Goal: Information Seeking & Learning: Understand process/instructions

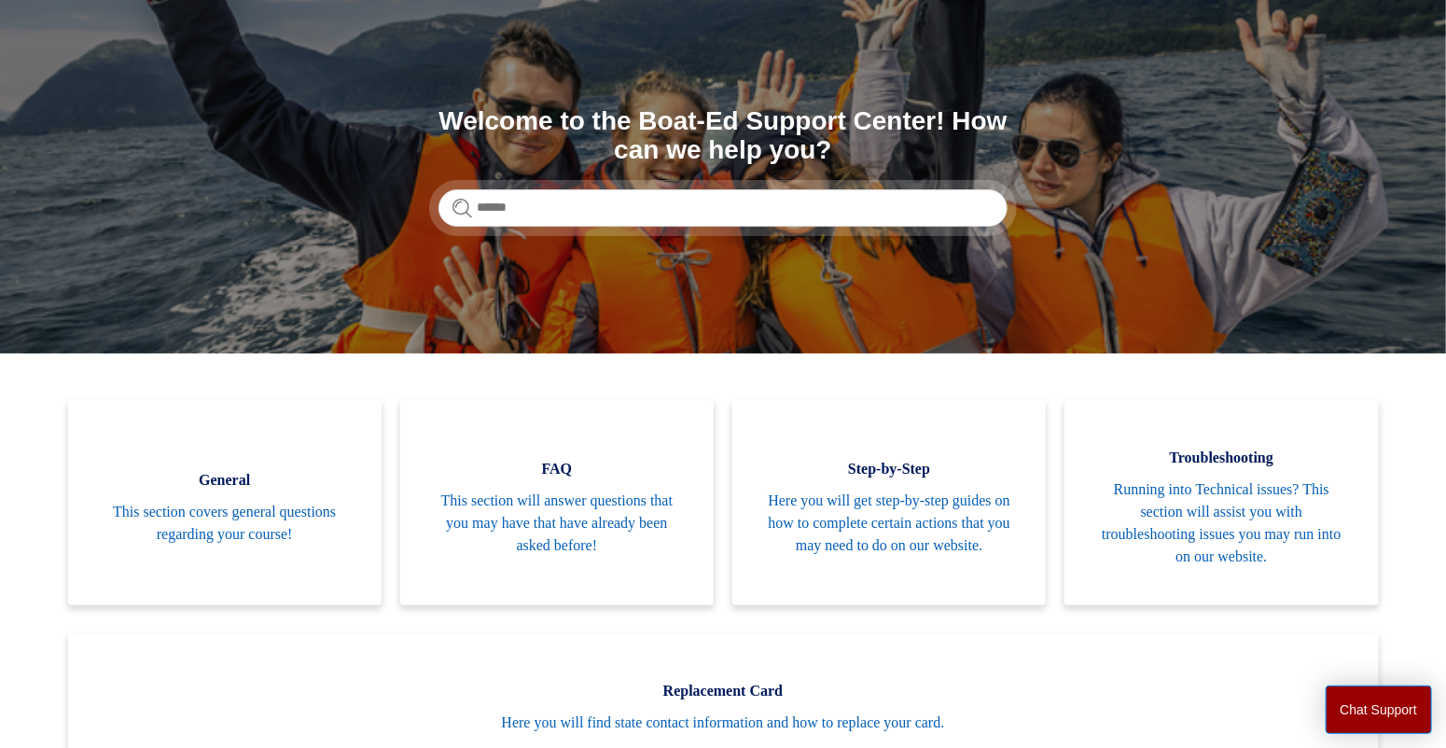
scroll to position [187, 0]
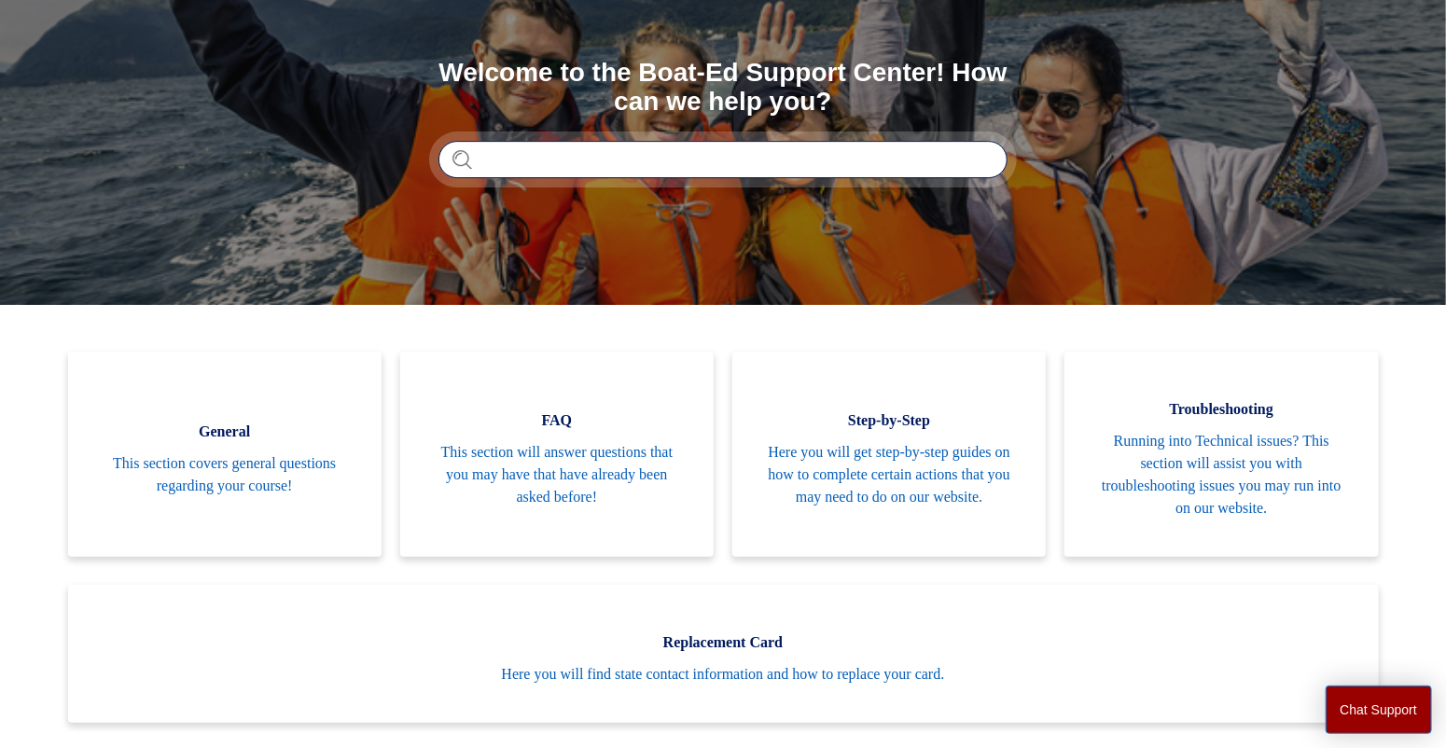
click at [489, 160] on input "Search" at bounding box center [723, 159] width 569 height 37
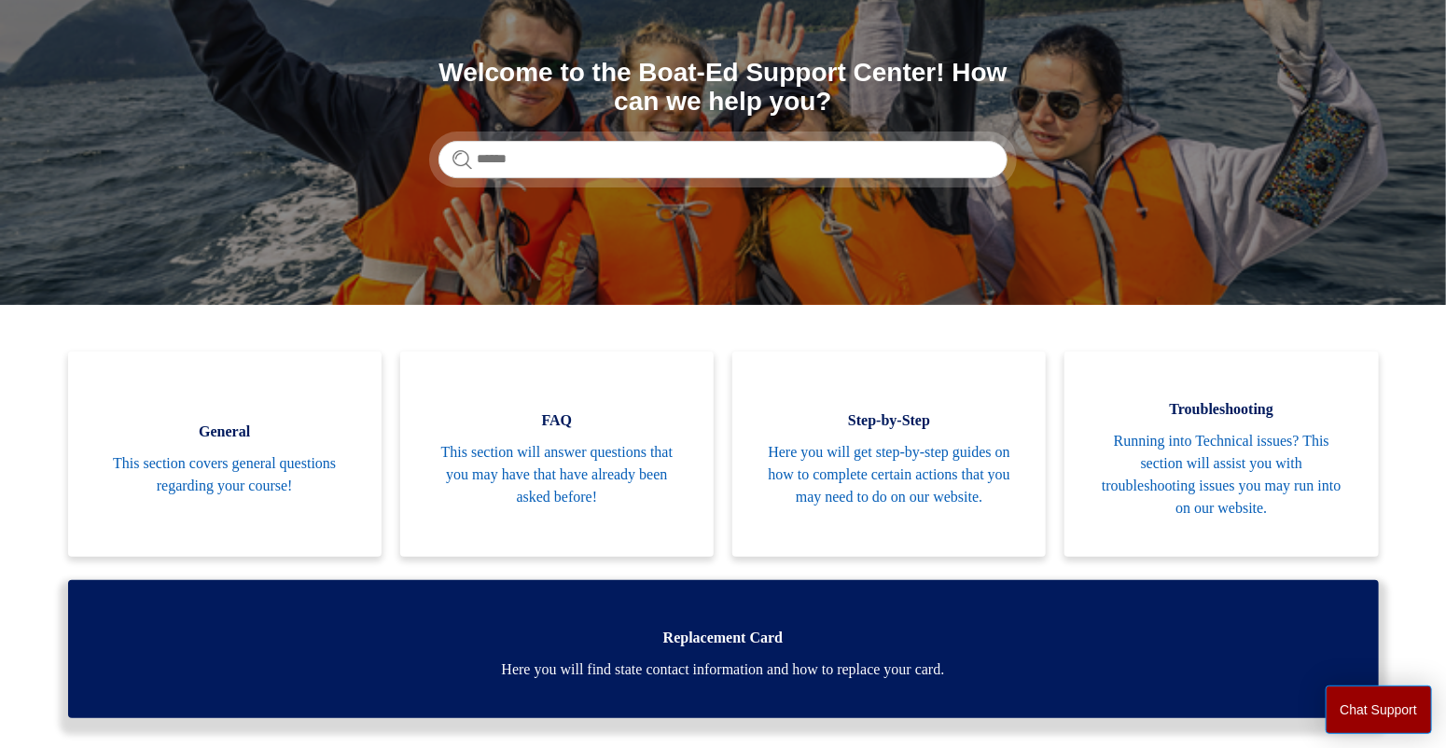
click at [718, 634] on span "Replacement Card" at bounding box center [723, 638] width 1255 height 22
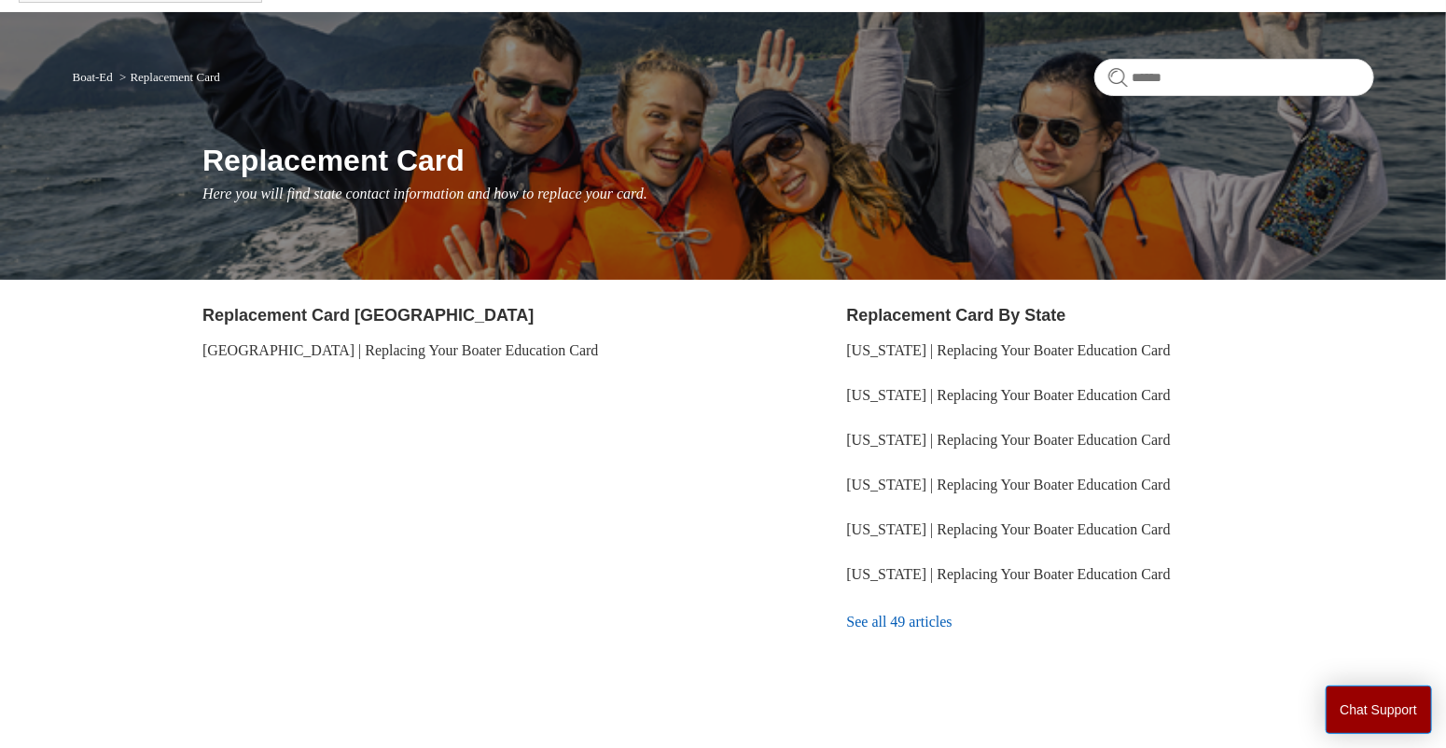
scroll to position [149, 0]
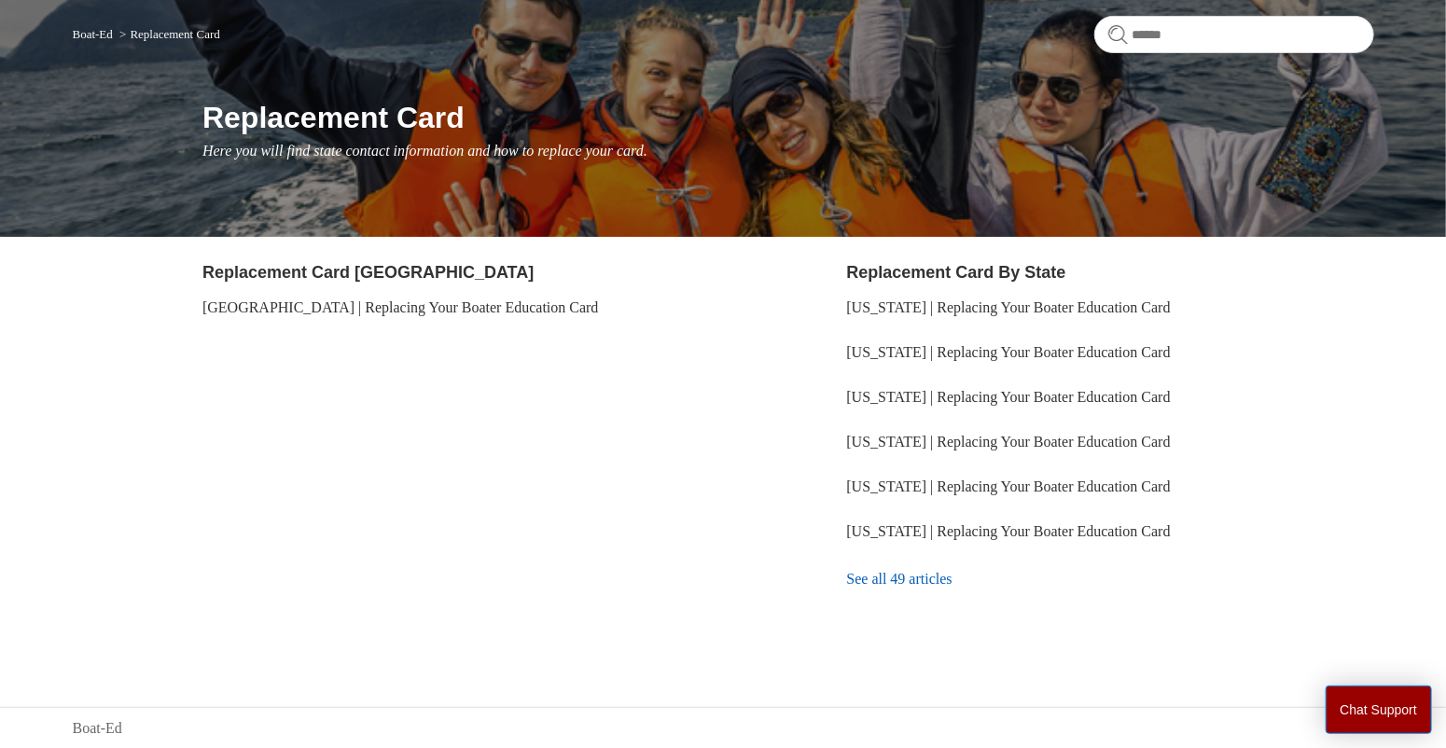
click at [883, 574] on link "See all 49 articles" at bounding box center [1110, 579] width 527 height 50
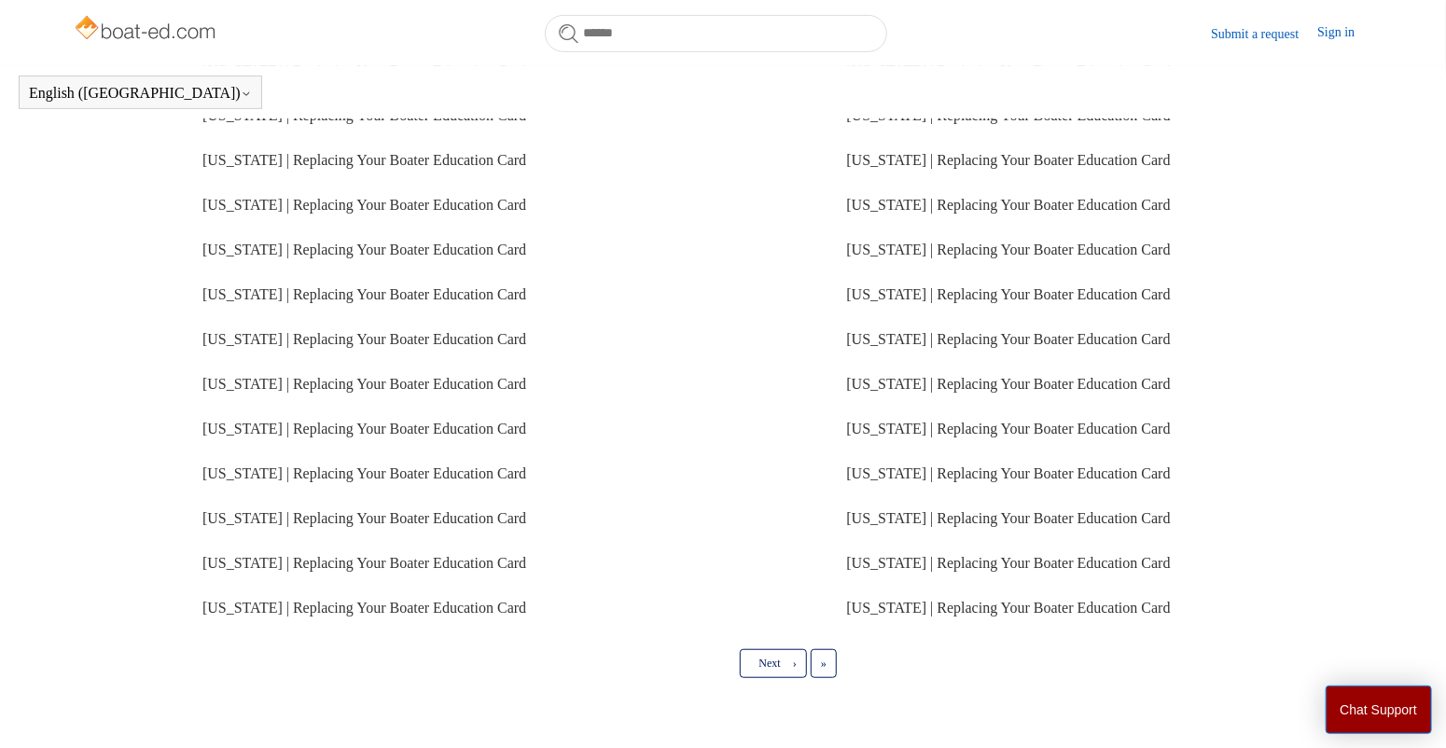
scroll to position [413, 0]
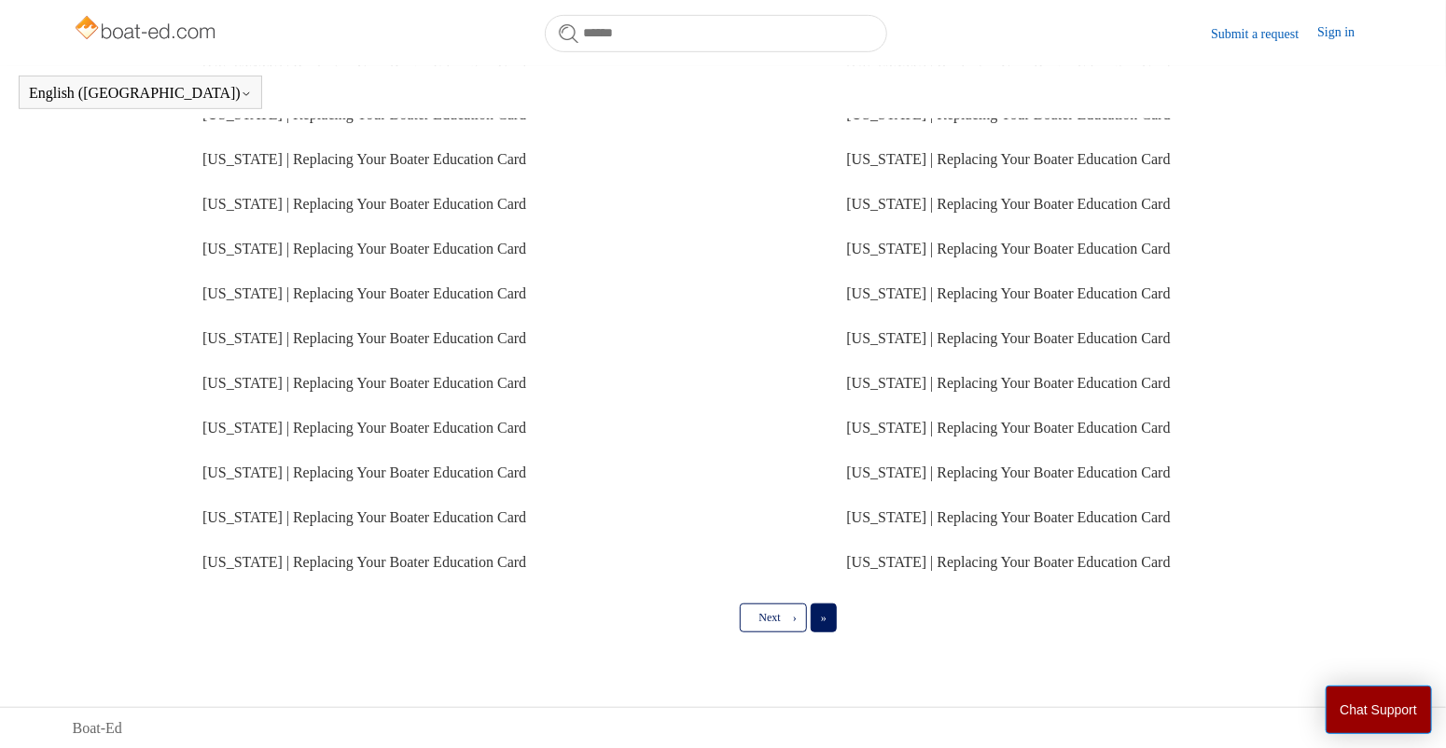
click at [822, 608] on link "Last »" at bounding box center [824, 618] width 26 height 28
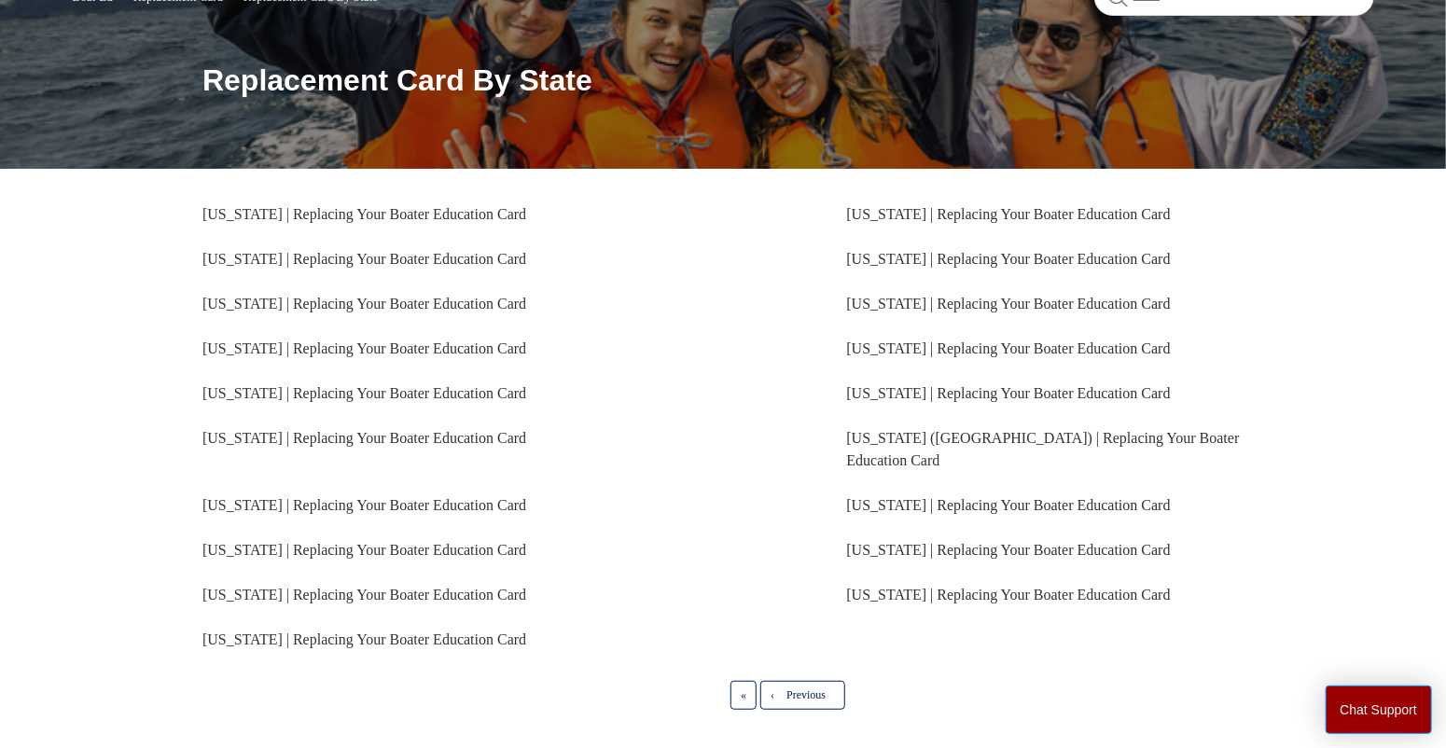
scroll to position [241, 0]
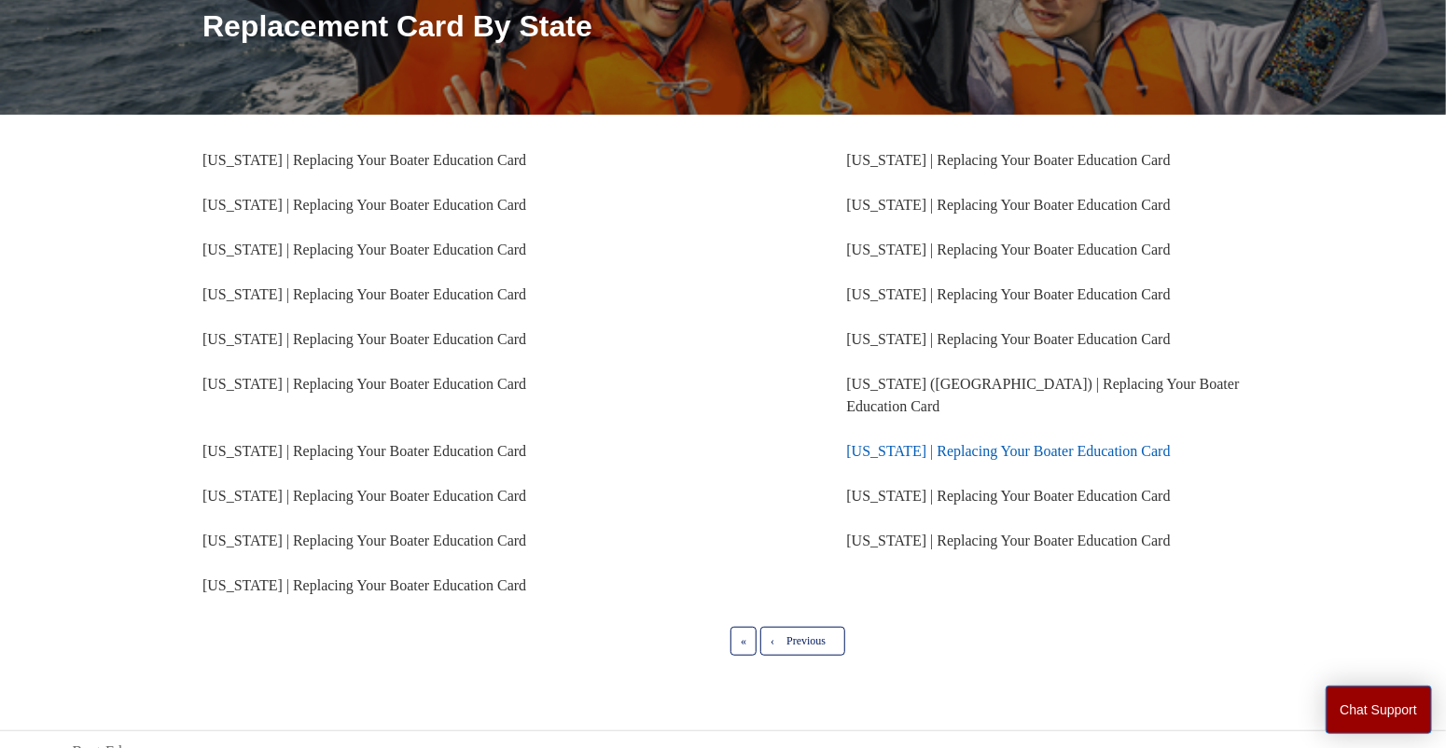
click at [955, 443] on link "Colorado | Replacing Your Boater Education Card" at bounding box center [1009, 451] width 324 height 16
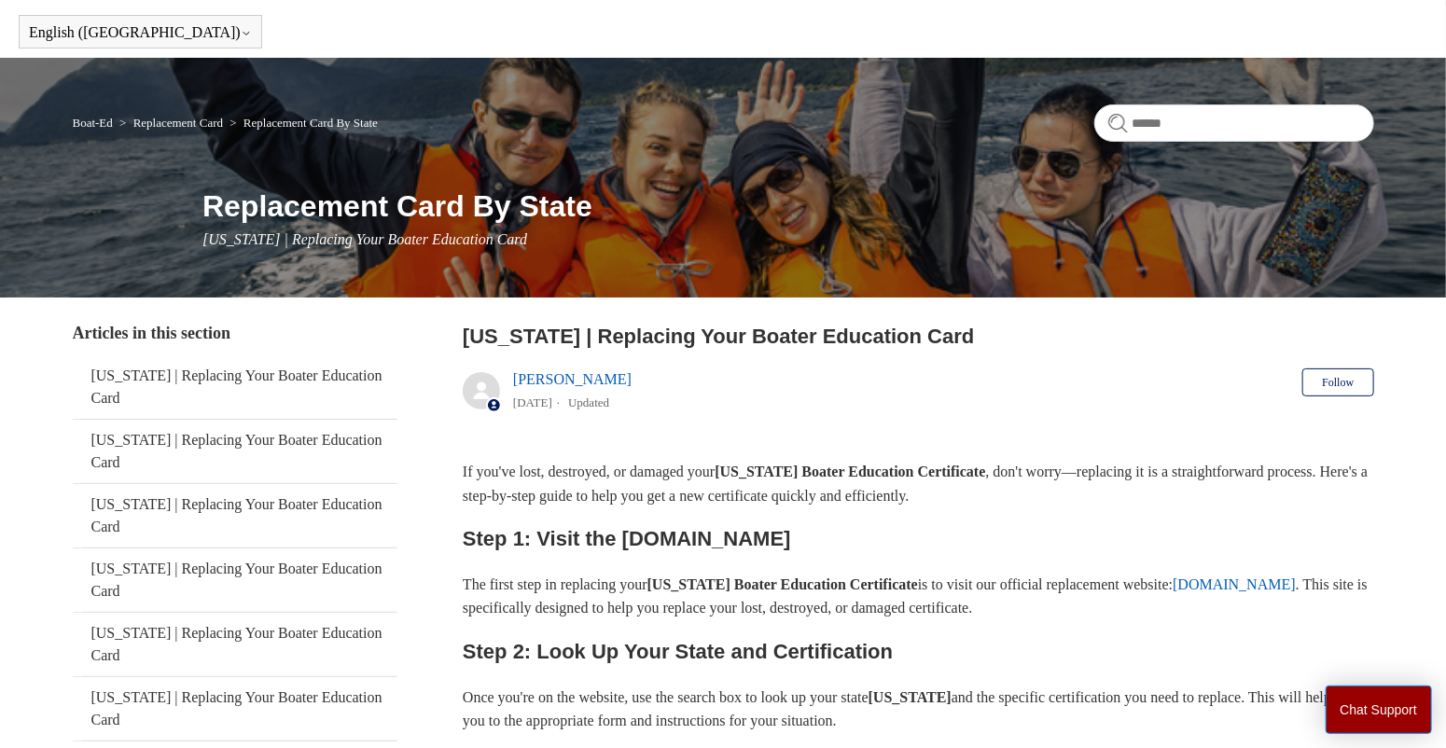
scroll to position [93, 0]
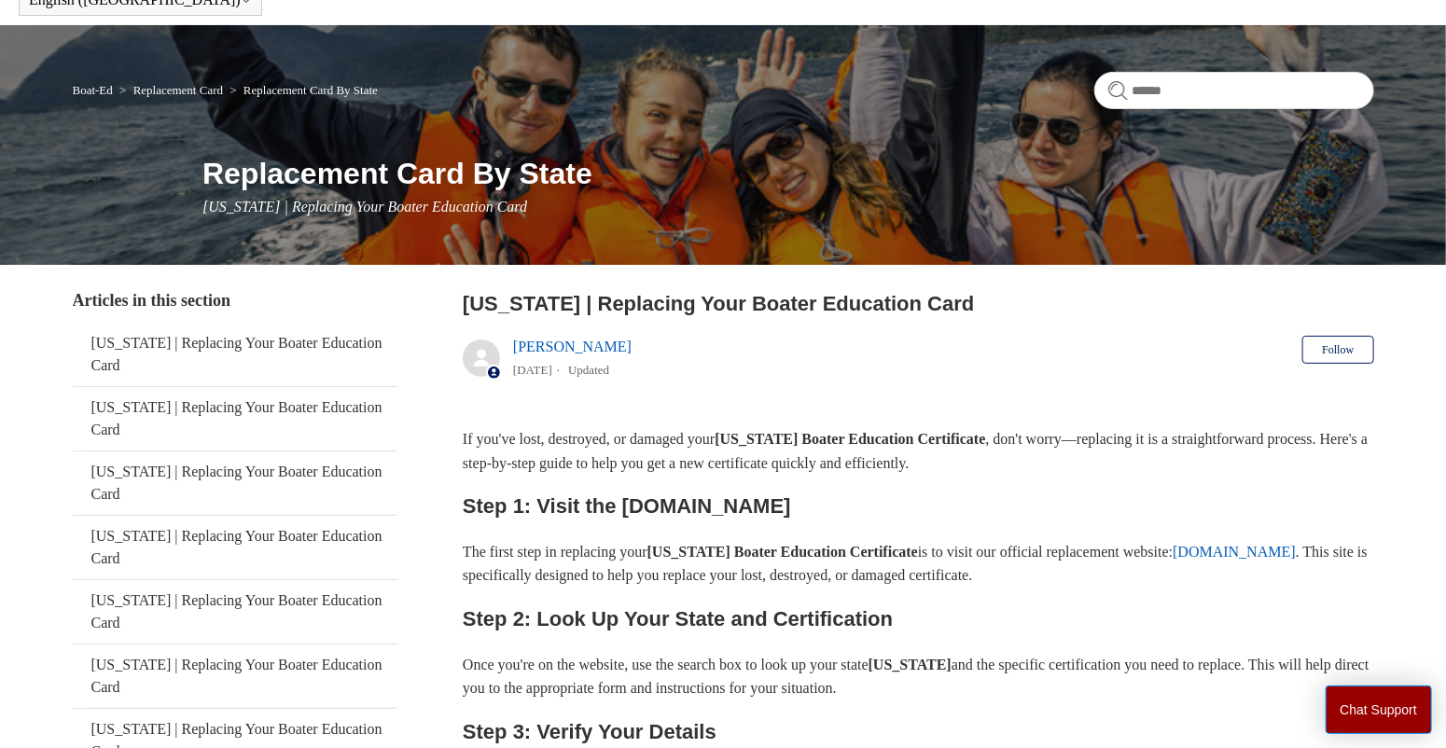
click at [1296, 557] on link "ilostmycard.com" at bounding box center [1234, 552] width 123 height 16
click at [90, 86] on link "Boat-Ed" at bounding box center [93, 90] width 40 height 14
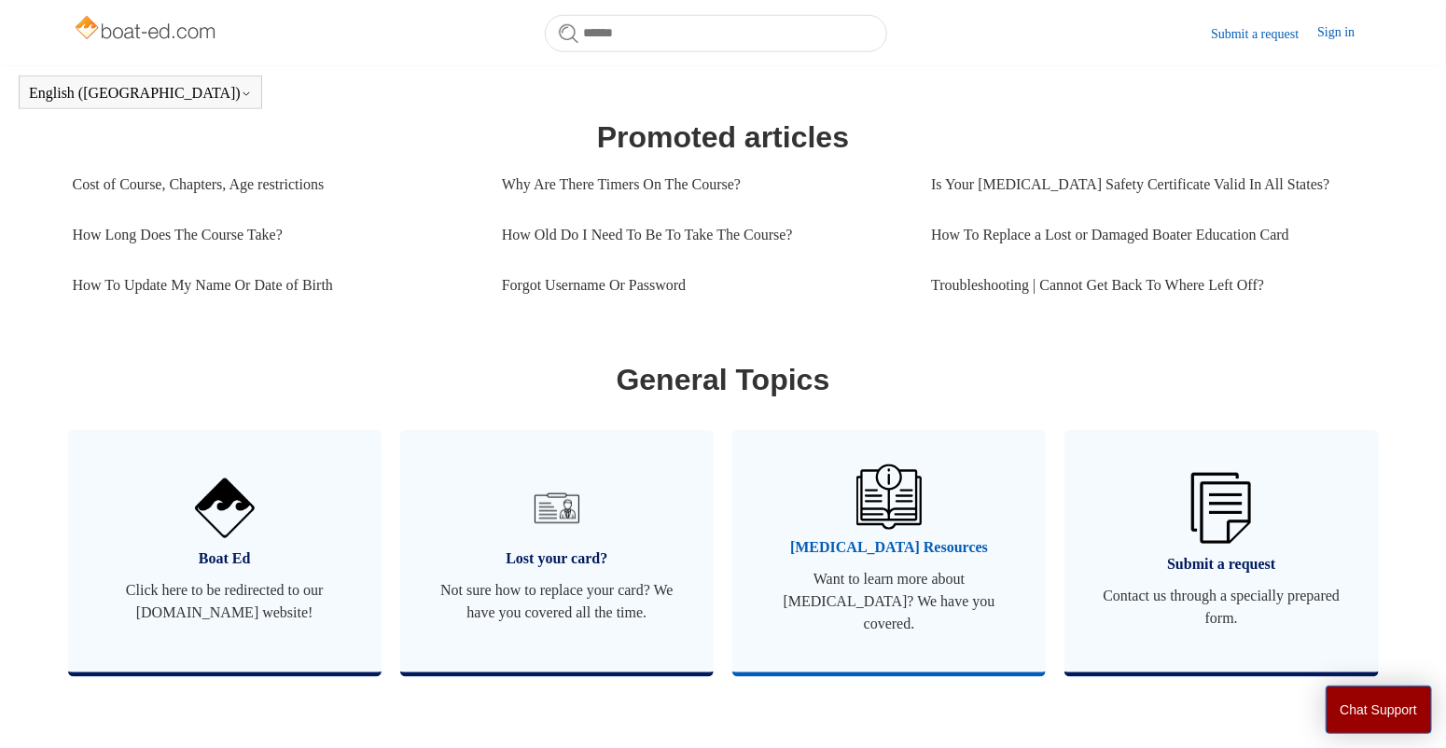
scroll to position [933, 0]
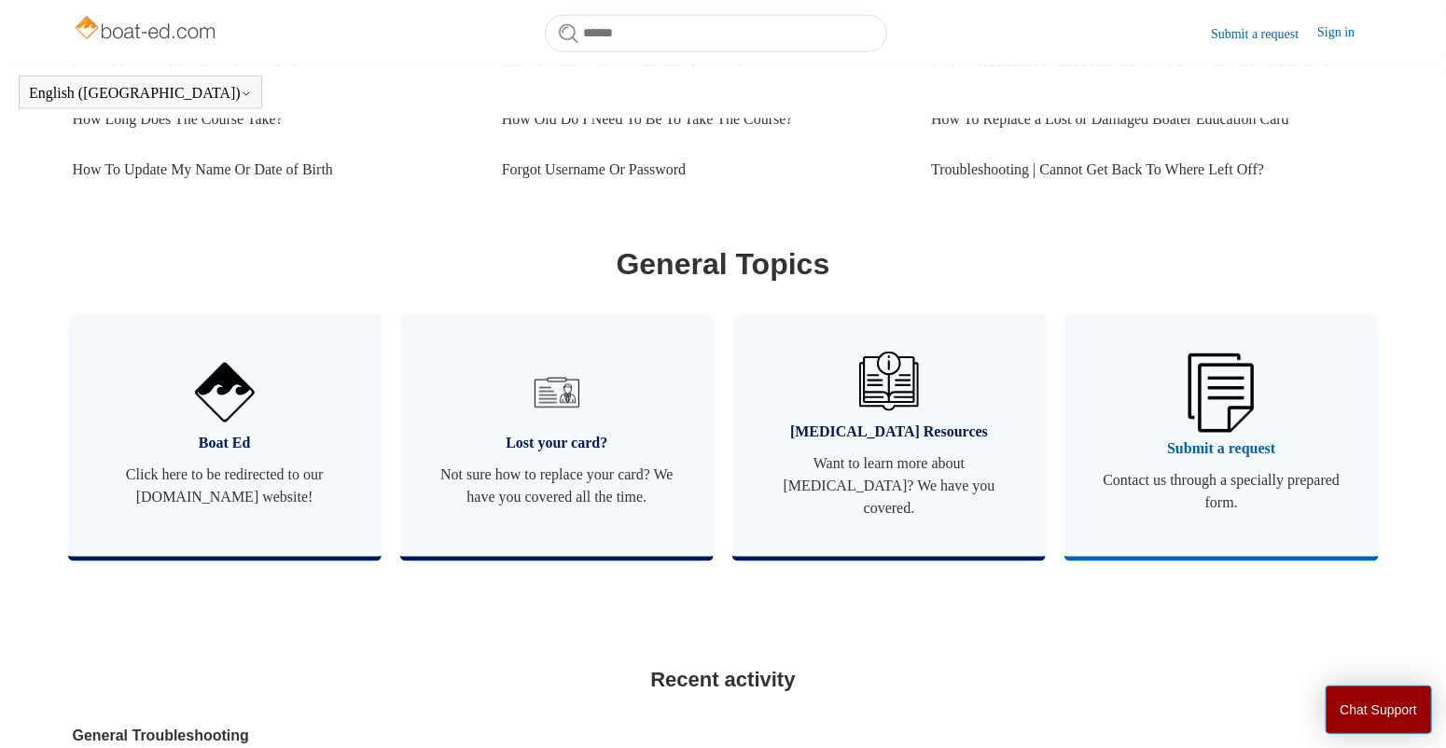
click at [1206, 440] on span "Submit a request" at bounding box center [1222, 449] width 258 height 22
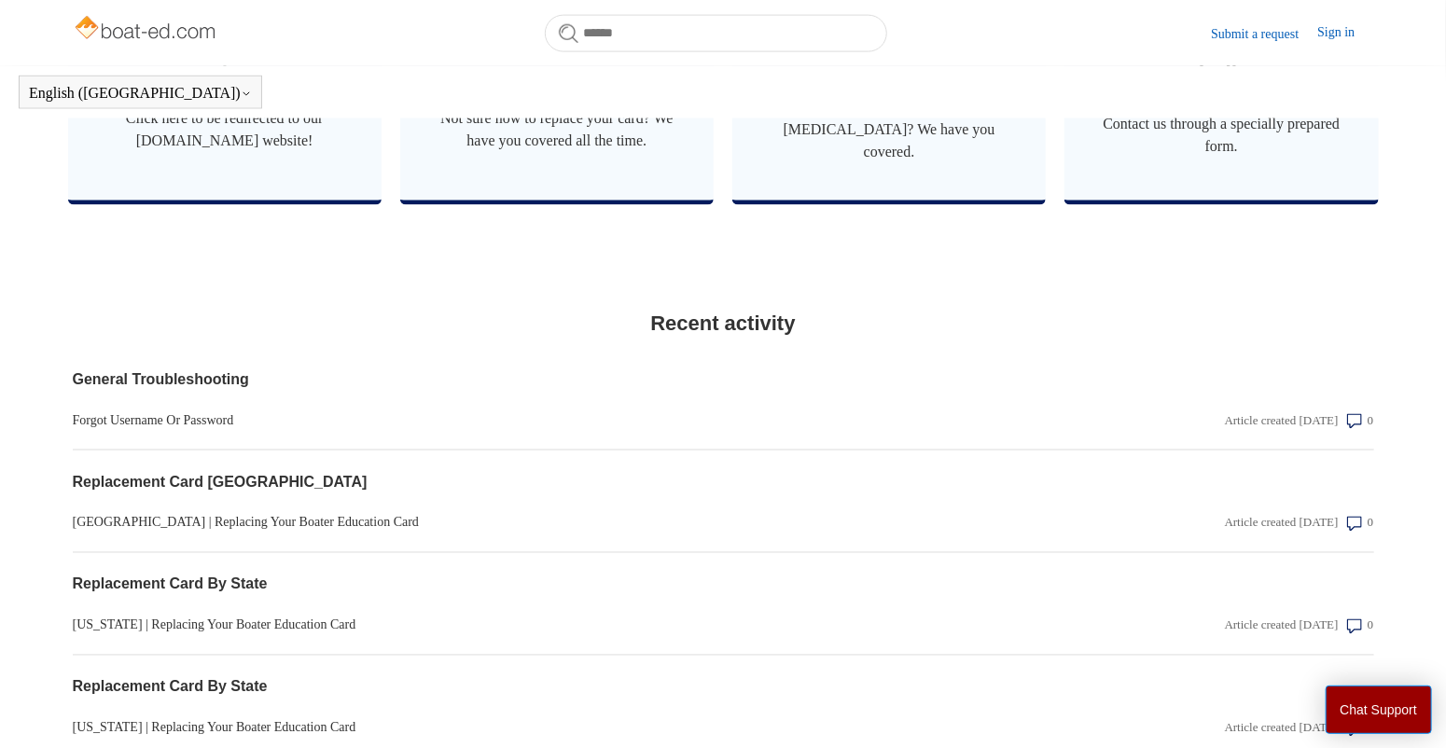
scroll to position [1306, 0]
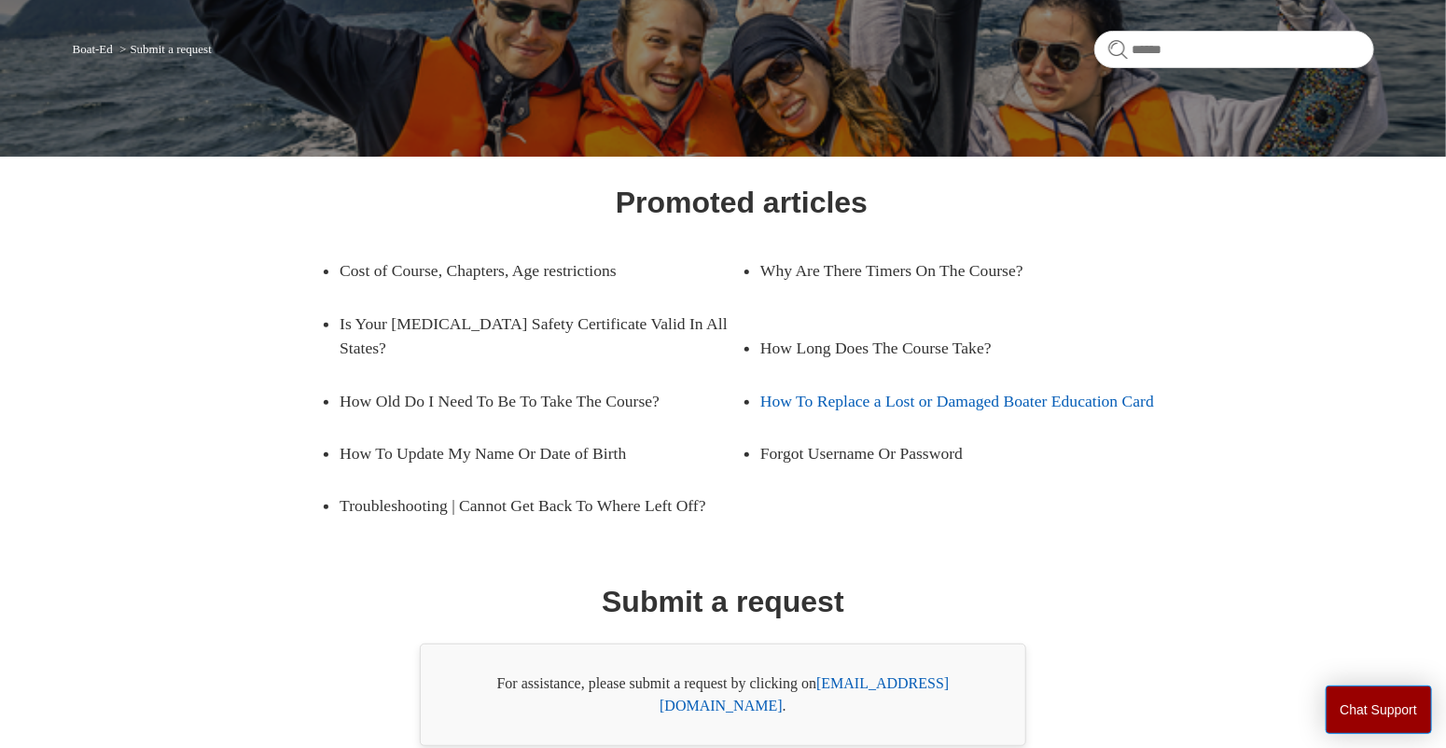
scroll to position [207, 0]
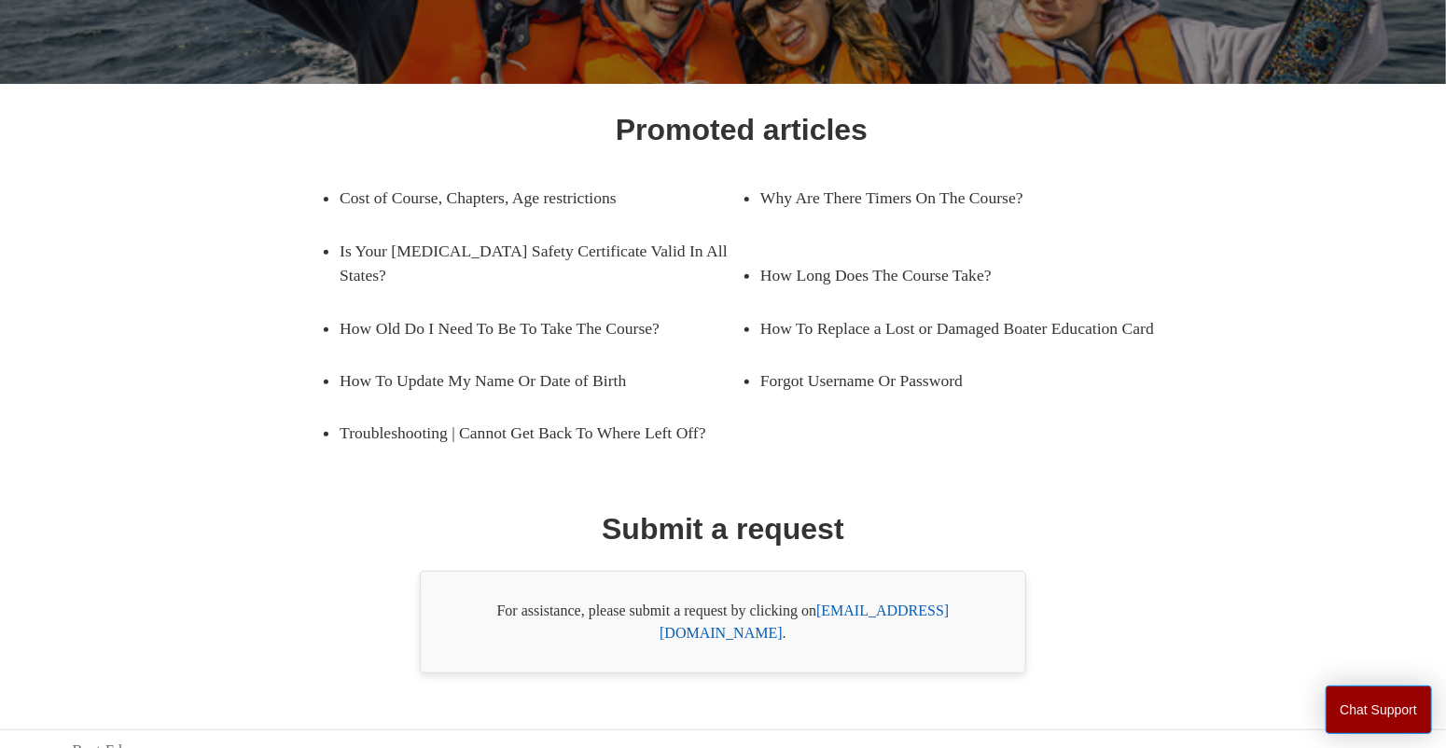
click at [887, 609] on link "support@boat-ed.com" at bounding box center [804, 622] width 289 height 38
click at [888, 608] on link "support@boat-ed.com" at bounding box center [804, 622] width 289 height 38
click at [52, 161] on main "Boat-Ed Submit a request Promoted articles Cost of Course, Chapters, Age restri…" at bounding box center [723, 292] width 1446 height 762
click at [1353, 691] on button "Chat Support" at bounding box center [1379, 710] width 107 height 49
